Goal: Check status

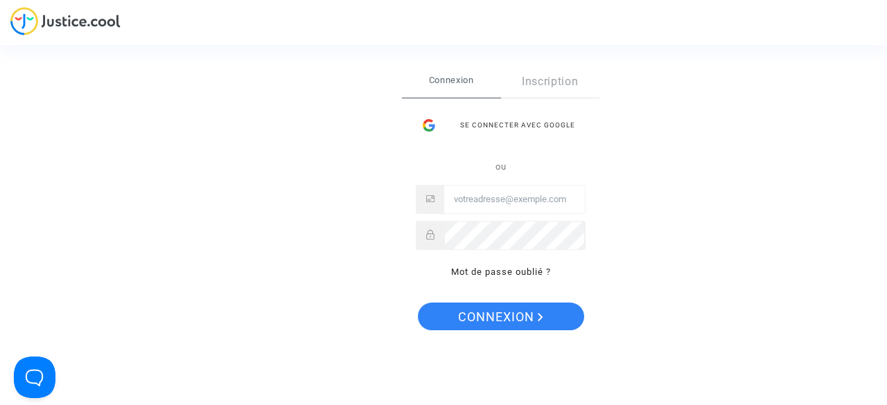
click at [506, 198] on input "Email" at bounding box center [514, 200] width 141 height 28
type input "[EMAIL_ADDRESS][DOMAIN_NAME]"
click at [418, 303] on button "Connexion" at bounding box center [501, 317] width 166 height 28
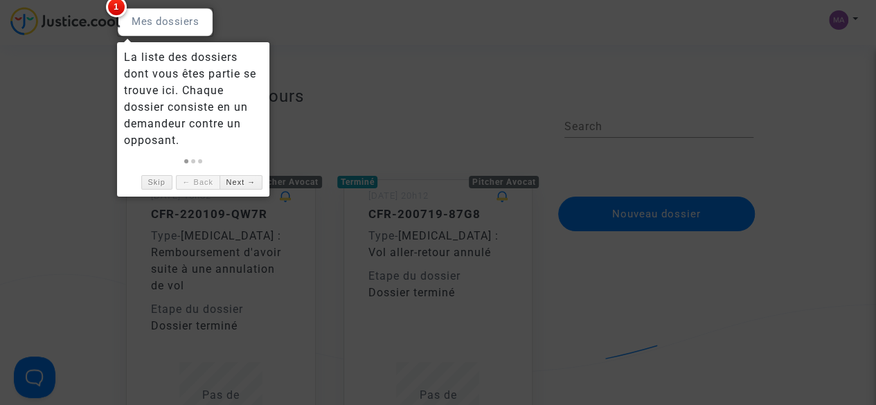
click at [338, 87] on div at bounding box center [438, 202] width 876 height 405
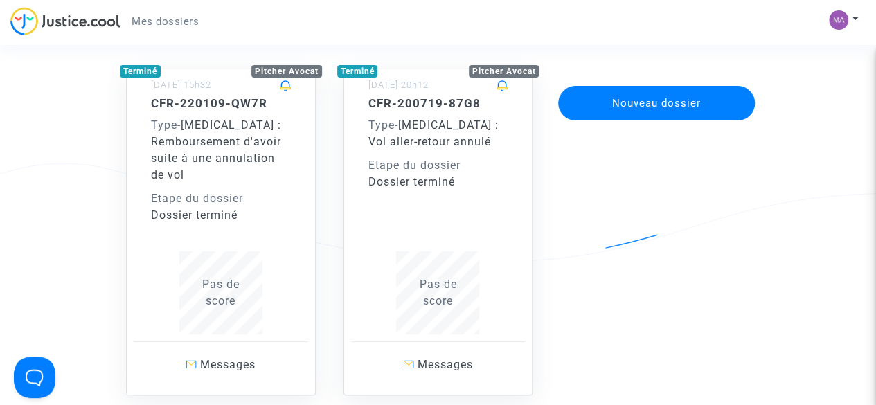
click at [234, 240] on div "CFR-220109-QW7R Type - Covid - 19 : Remboursement d'avoir suite à une annulatio…" at bounding box center [221, 215] width 140 height 238
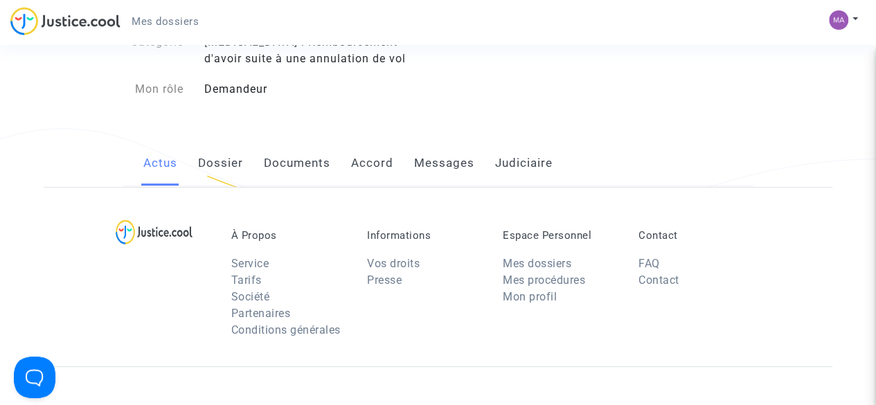
scroll to position [111, 0]
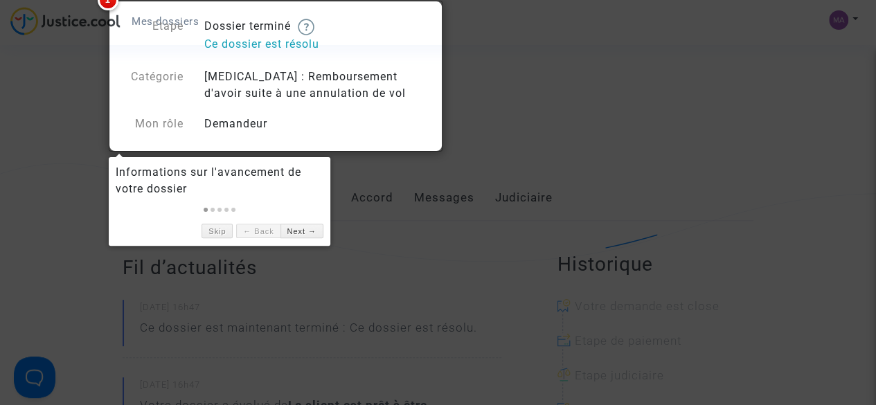
click at [375, 208] on div at bounding box center [438, 202] width 876 height 405
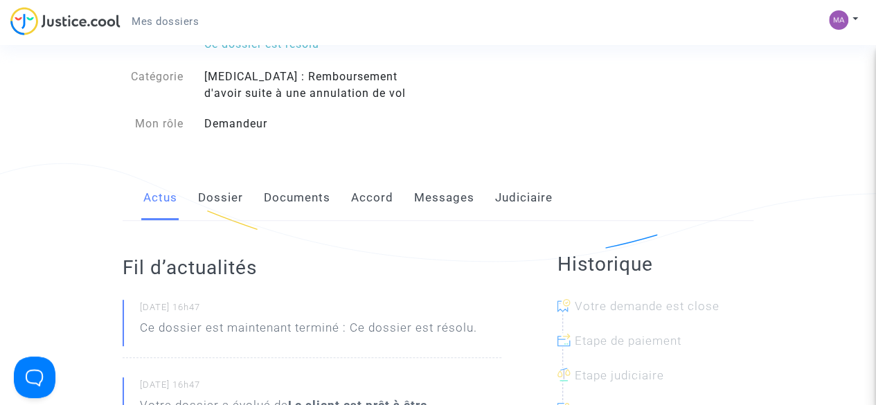
click at [436, 196] on link "Messages" at bounding box center [444, 198] width 60 height 46
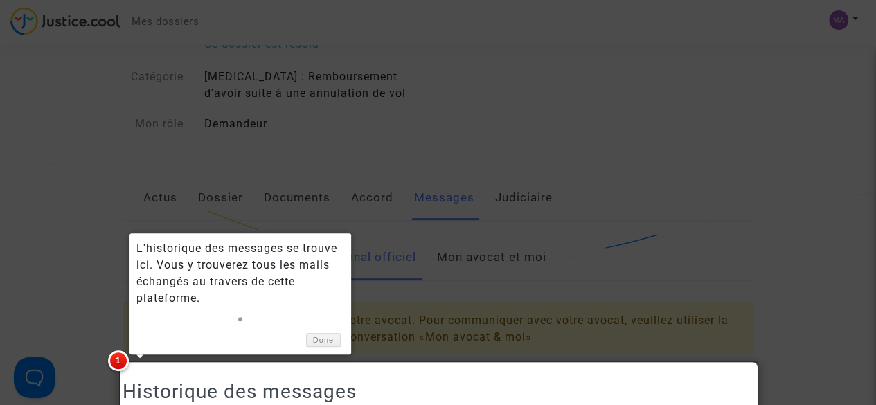
scroll to position [223, 0]
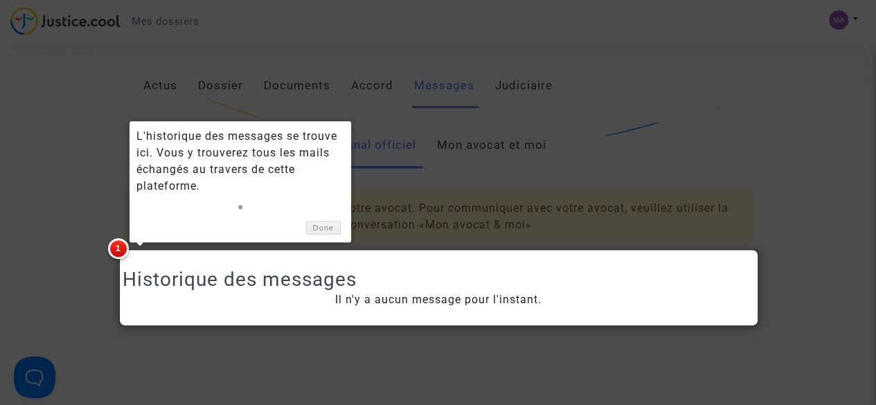
click at [475, 256] on div "Historique des messages Il n'y a aucun message pour l'instant." at bounding box center [438, 287] width 631 height 69
click at [438, 334] on div at bounding box center [438, 202] width 876 height 405
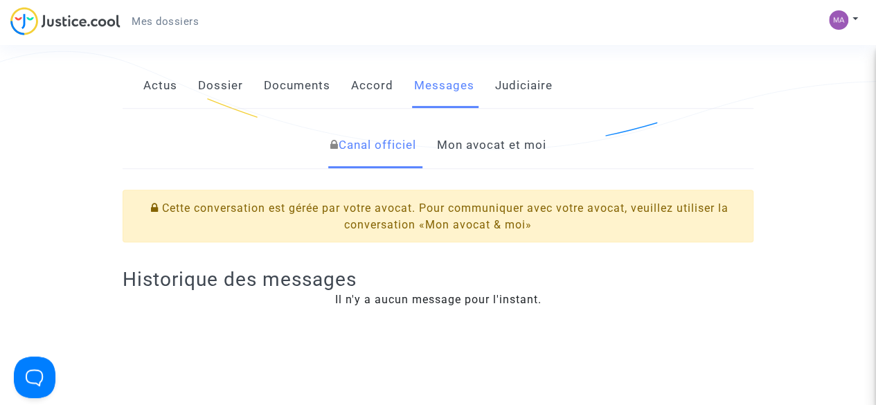
click at [487, 151] on link "Mon avocat et moi" at bounding box center [491, 146] width 109 height 46
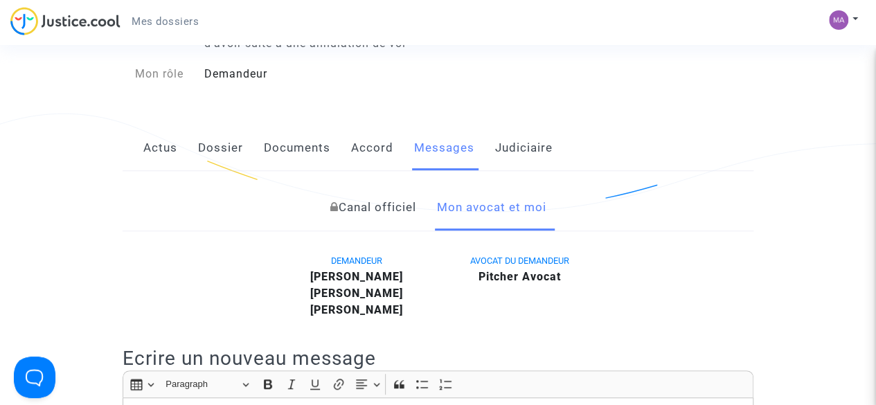
scroll to position [112, 0]
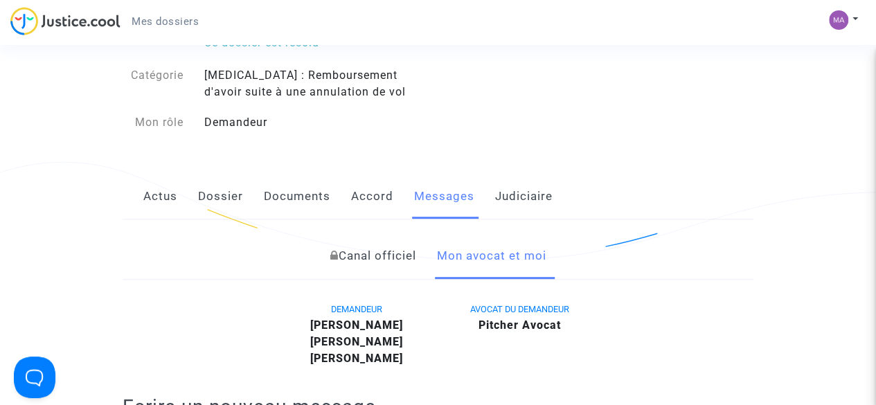
click at [162, 195] on link "Actus" at bounding box center [160, 197] width 34 height 46
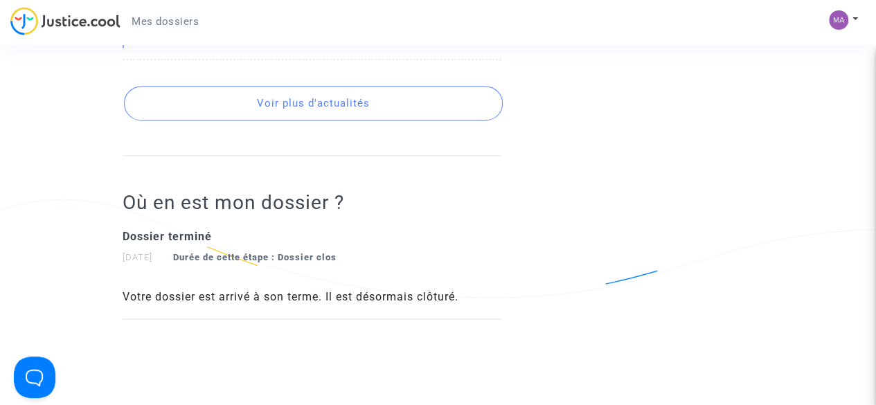
scroll to position [1054, 0]
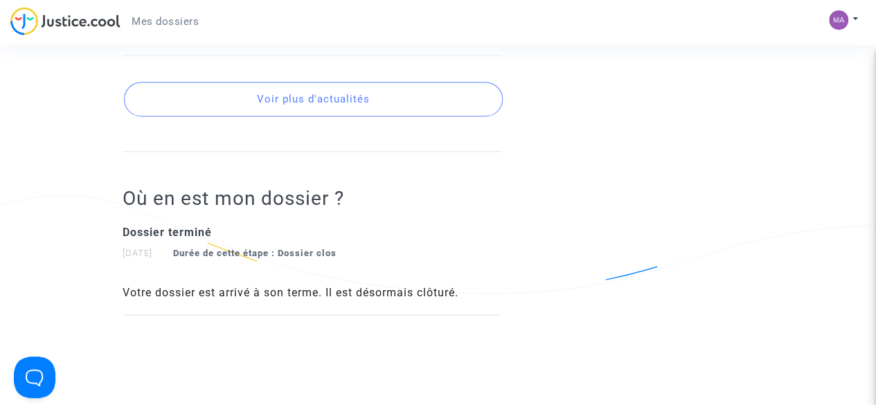
click at [306, 116] on button "Voir plus d'actualités" at bounding box center [313, 99] width 379 height 35
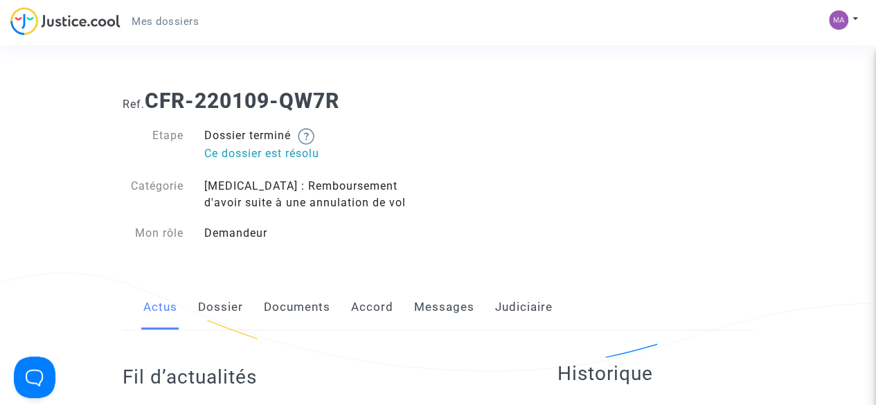
scroll to position [0, 0]
